Goal: Task Accomplishment & Management: Use online tool/utility

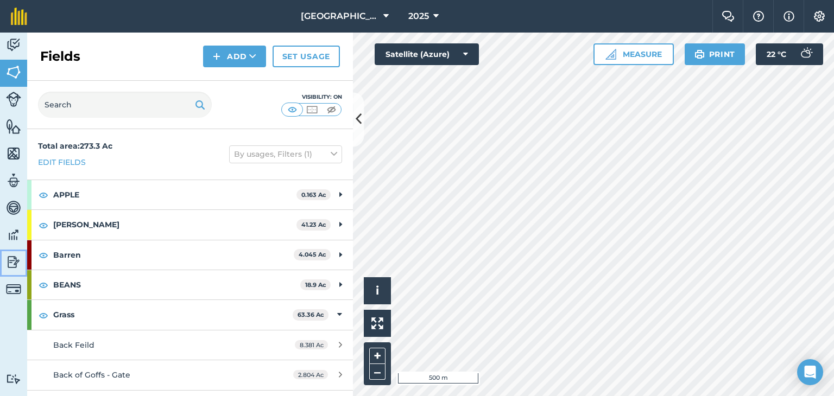
click at [20, 261] on img at bounding box center [13, 262] width 15 height 16
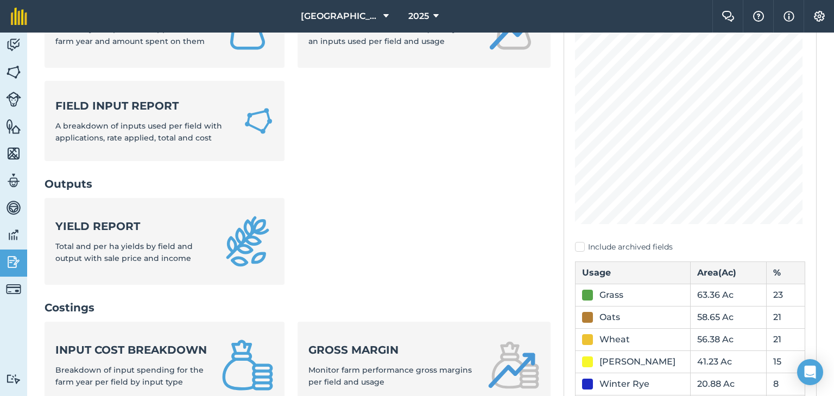
scroll to position [163, 0]
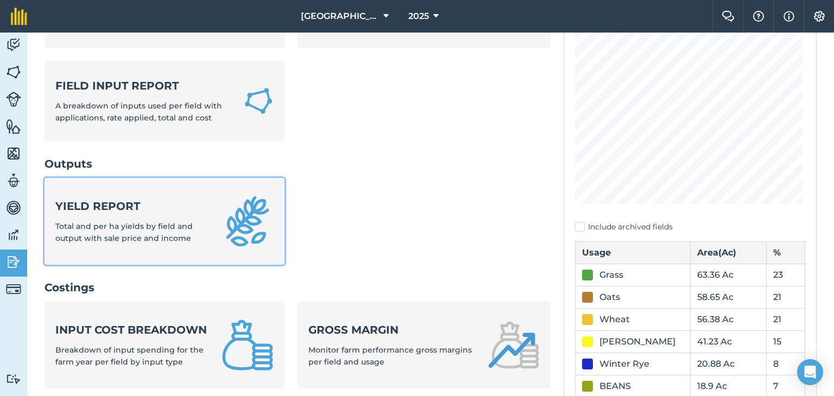
click at [202, 221] on div "Yield report Total and per ha yields by field and output with sale price and in…" at bounding box center [131, 222] width 153 height 46
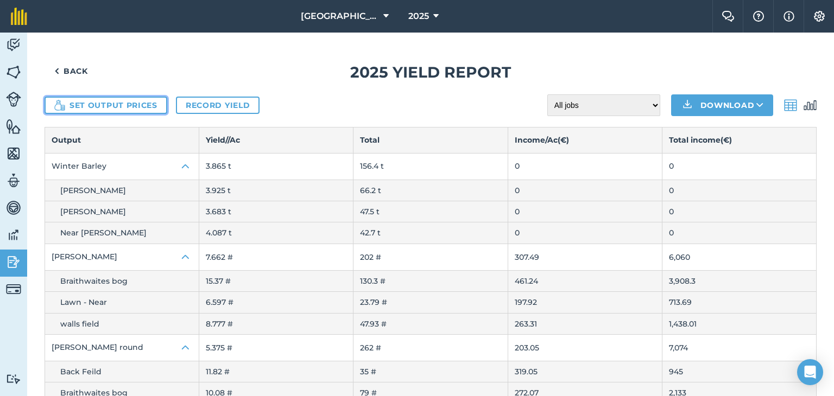
click at [161, 98] on button "Set output prices" at bounding box center [106, 105] width 123 height 17
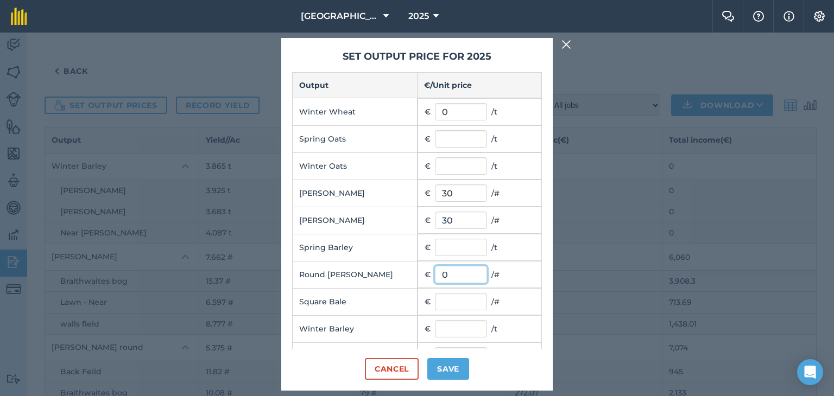
click at [454, 275] on input "0" at bounding box center [461, 274] width 52 height 17
type input "21"
click at [456, 294] on input "text" at bounding box center [461, 301] width 52 height 17
click at [471, 194] on input "30" at bounding box center [461, 193] width 52 height 17
type input "3"
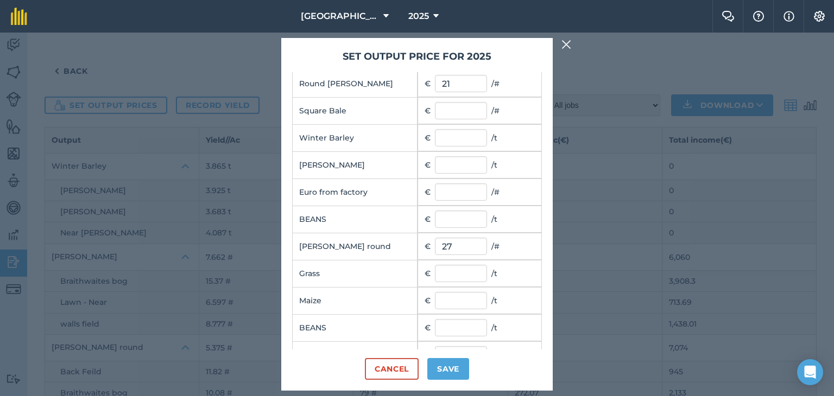
scroll to position [217, 0]
type input "25"
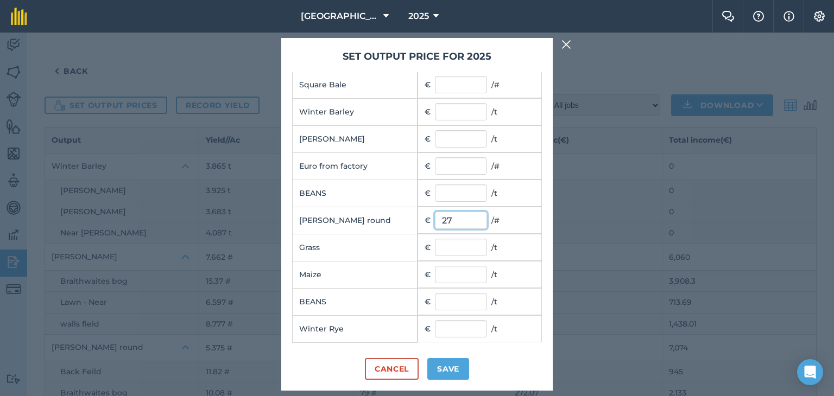
click at [447, 218] on input "27" at bounding box center [461, 220] width 52 height 17
type input "2"
type input "30"
click at [434, 366] on button "Save" at bounding box center [448, 369] width 42 height 22
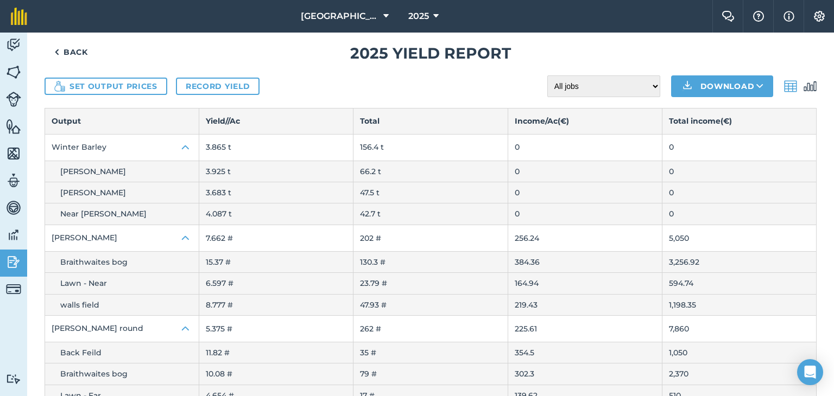
scroll to position [0, 0]
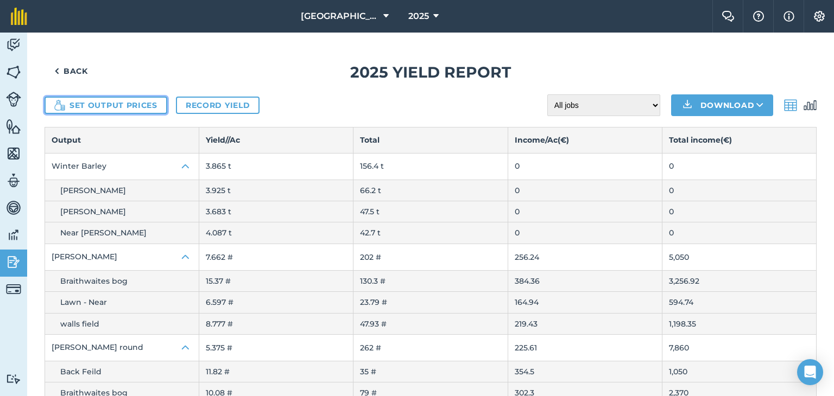
click at [144, 102] on button "Set output prices" at bounding box center [106, 105] width 123 height 17
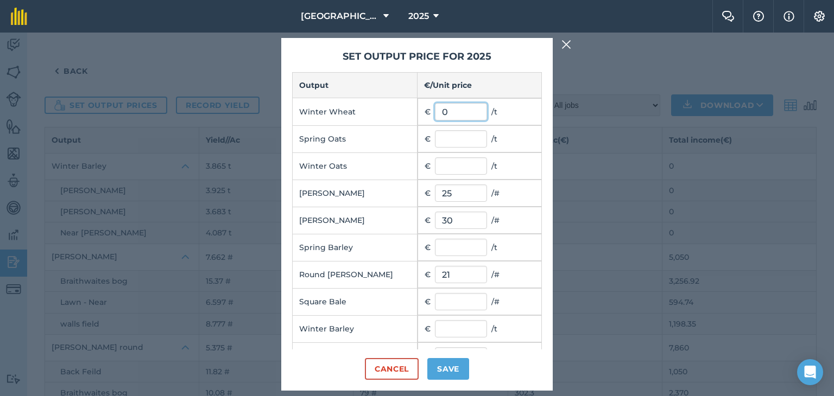
click at [462, 115] on input "0" at bounding box center [461, 111] width 52 height 17
click at [439, 322] on input "text" at bounding box center [461, 328] width 52 height 17
type input "190"
click at [447, 374] on button "Save" at bounding box center [448, 369] width 42 height 22
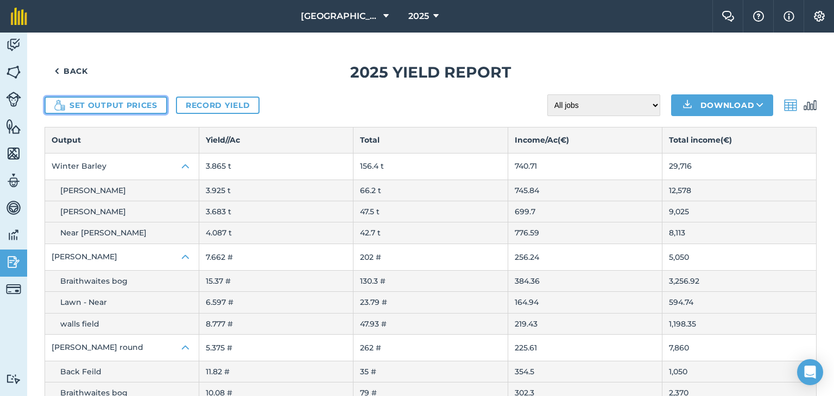
click at [151, 105] on button "Set output prices" at bounding box center [106, 105] width 123 height 17
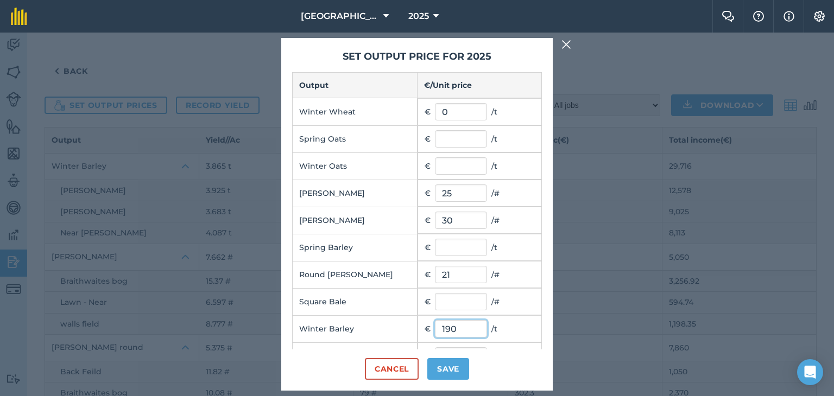
click at [458, 324] on input "190" at bounding box center [461, 328] width 52 height 17
type input "1"
click at [449, 369] on button "Save" at bounding box center [448, 369] width 42 height 22
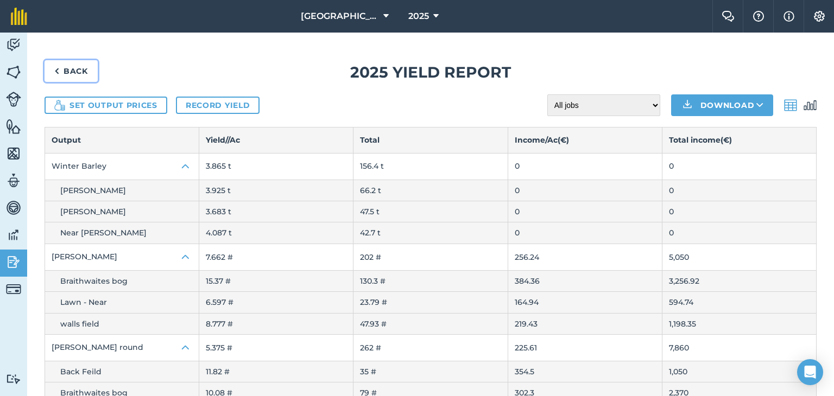
click at [67, 68] on link "Back" at bounding box center [71, 71] width 53 height 22
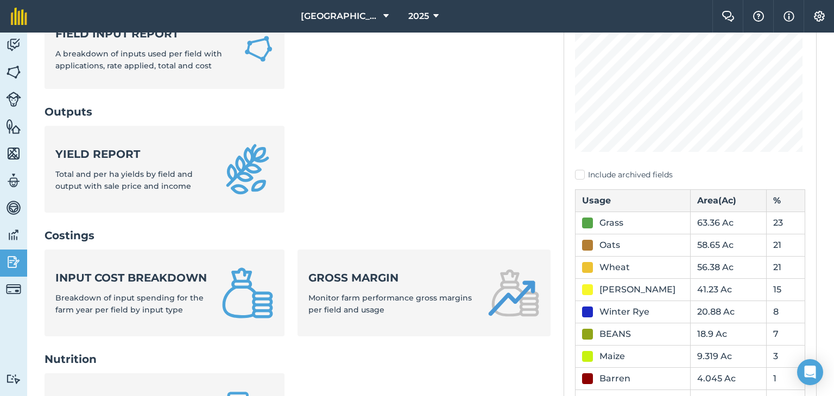
scroll to position [217, 0]
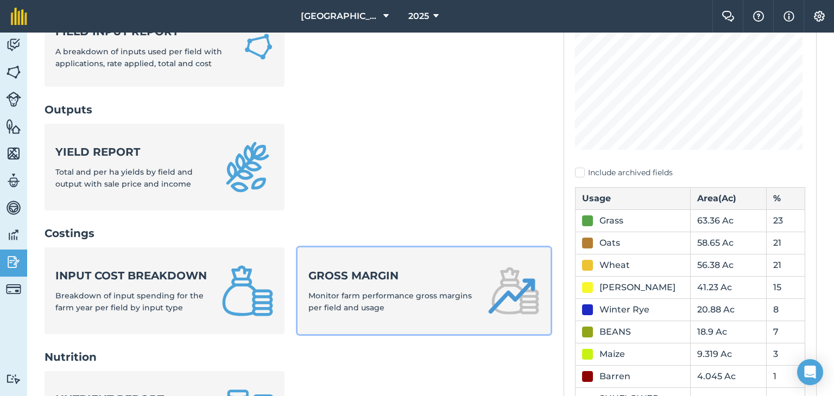
click at [317, 283] on strong "Gross margin" at bounding box center [391, 275] width 166 height 15
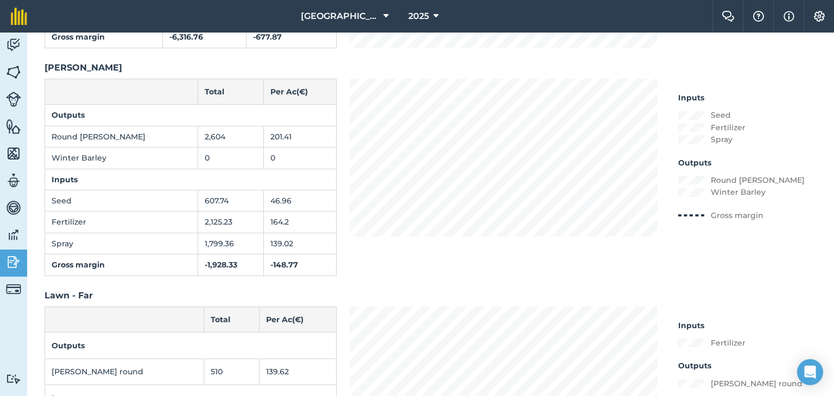
scroll to position [2334, 0]
click at [6, 256] on img at bounding box center [13, 262] width 15 height 16
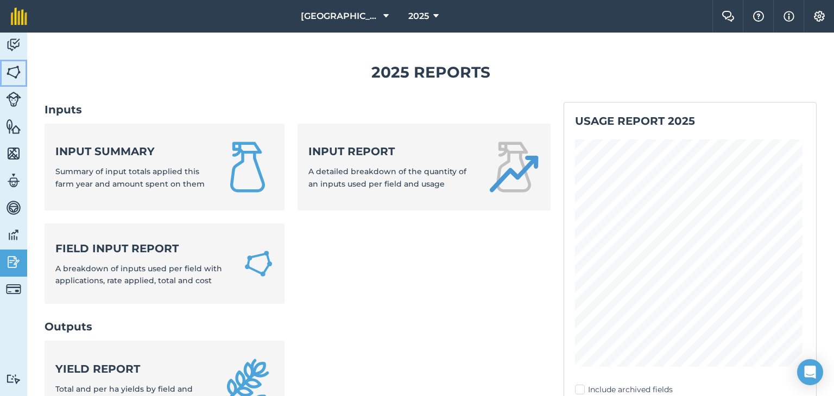
click at [17, 70] on img at bounding box center [13, 72] width 15 height 16
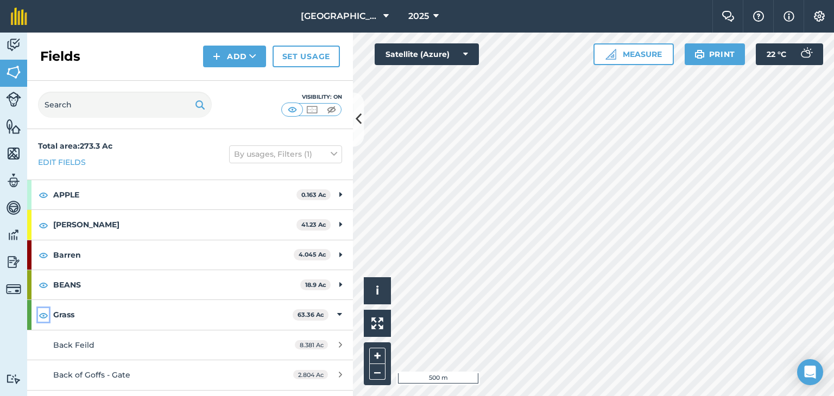
click at [43, 314] on img at bounding box center [44, 315] width 10 height 13
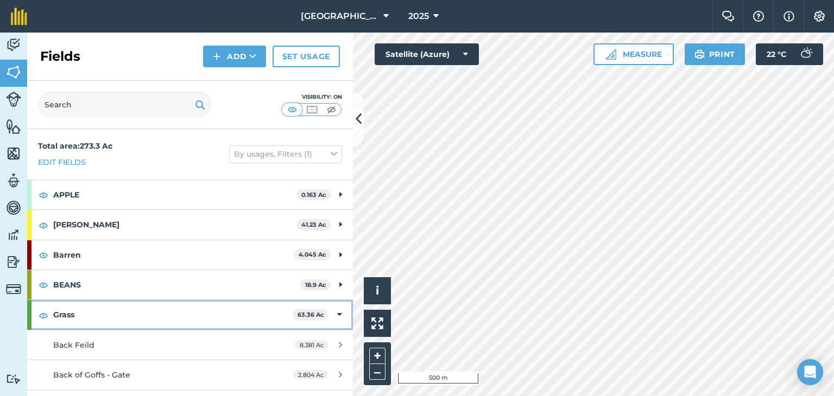
click at [337, 315] on icon at bounding box center [339, 315] width 5 height 12
